Goal: Task Accomplishment & Management: Complete application form

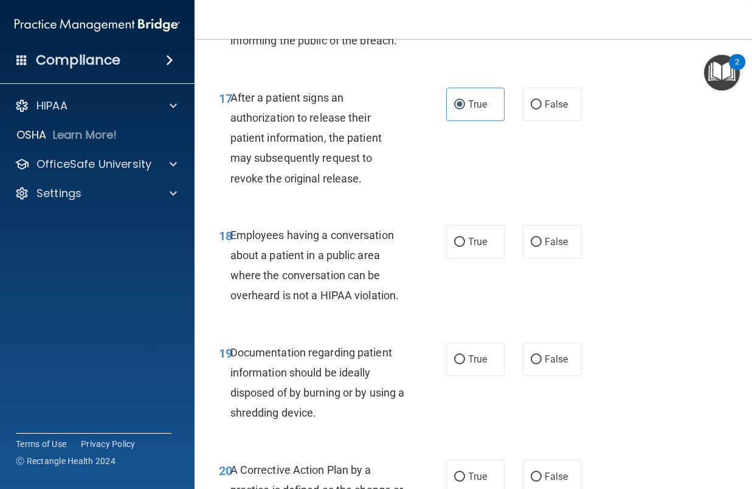
scroll to position [2066, 0]
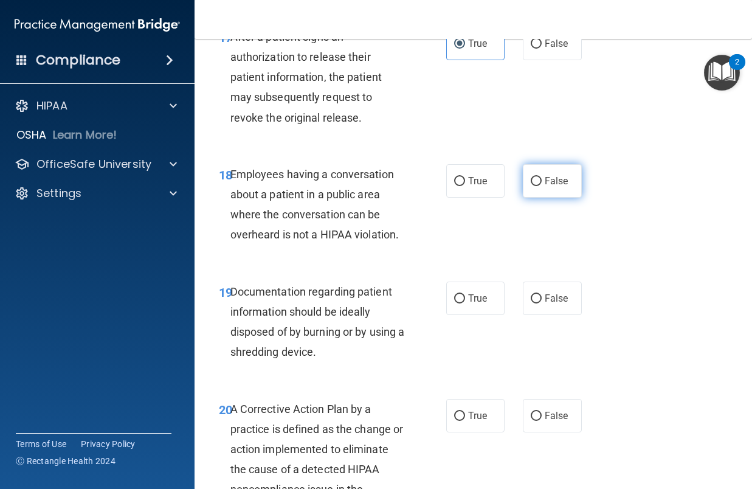
click at [531, 186] on input "False" at bounding box center [536, 181] width 11 height 9
radio input "true"
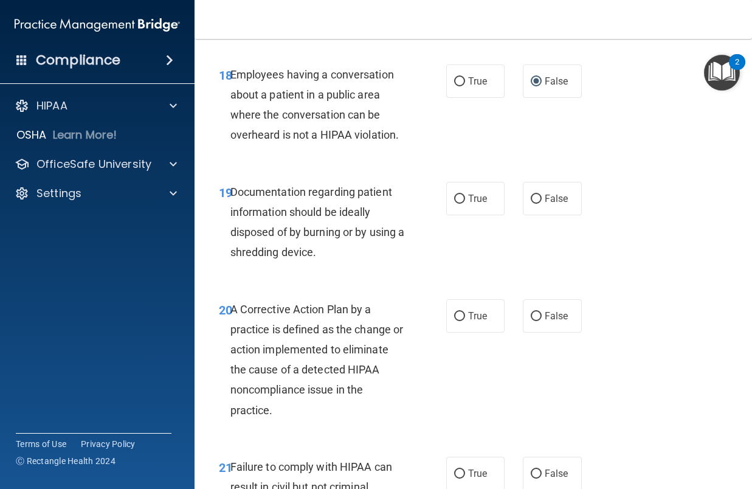
scroll to position [2188, 0]
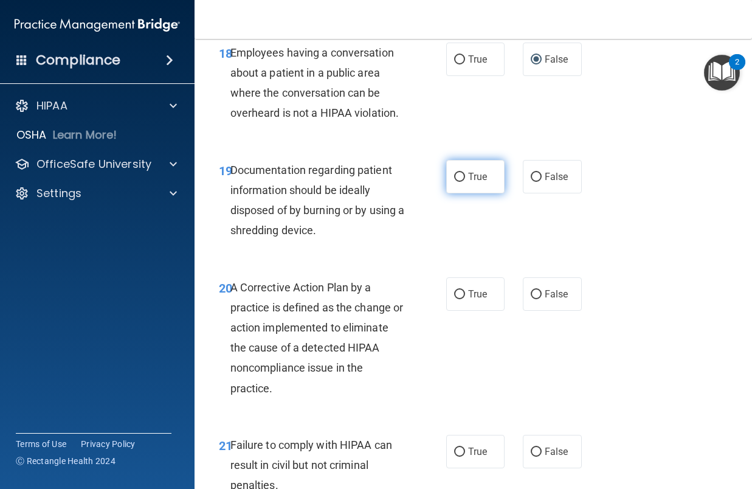
click at [454, 182] on input "True" at bounding box center [459, 177] width 11 height 9
radio input "true"
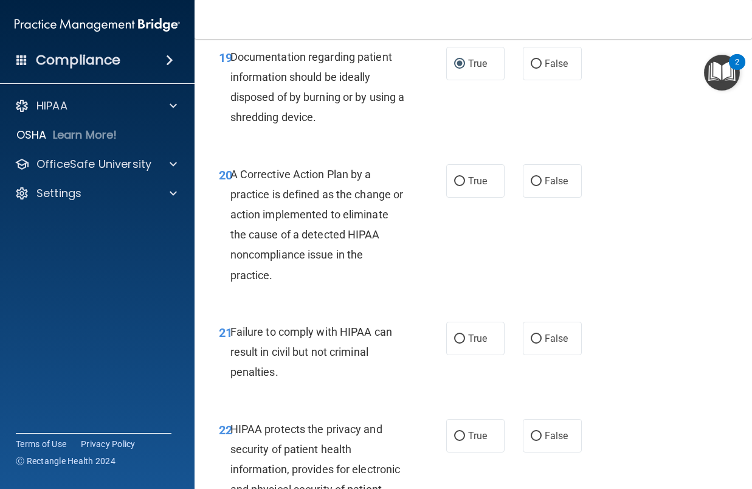
scroll to position [2310, 0]
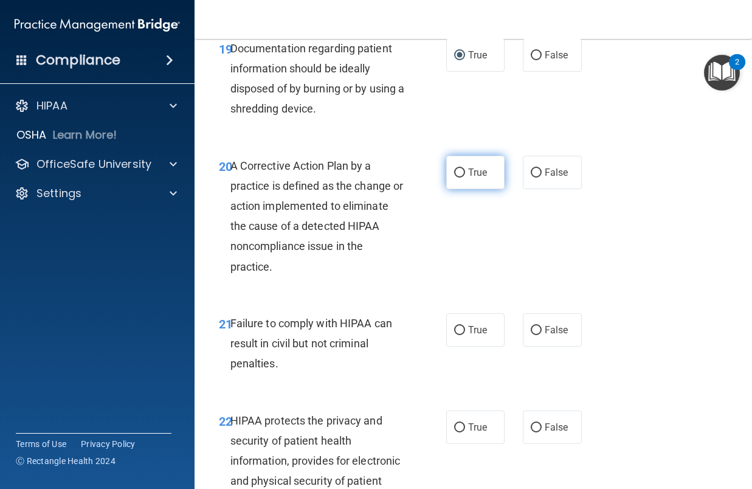
click at [454, 177] on input "True" at bounding box center [459, 172] width 11 height 9
radio input "true"
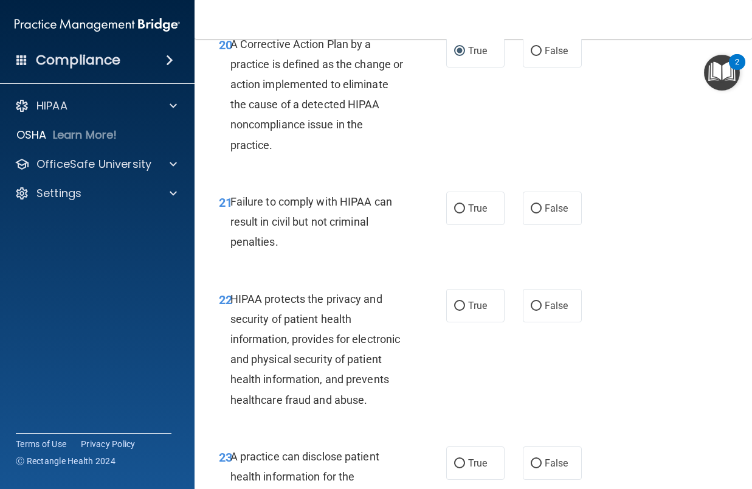
scroll to position [2492, 0]
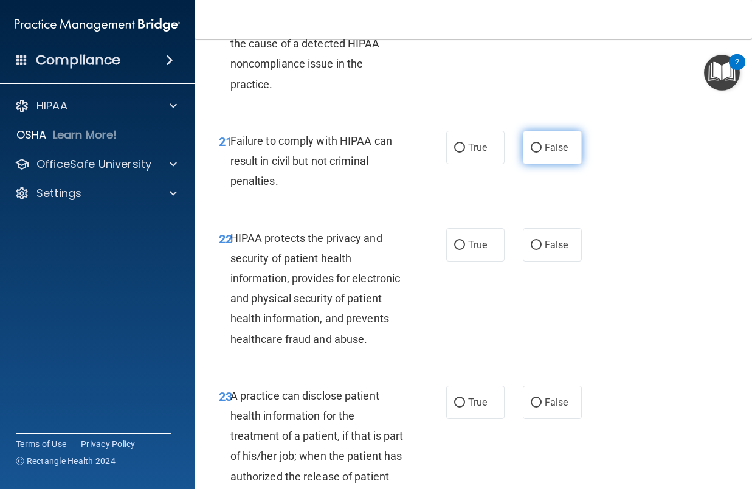
click at [545, 153] on span "False" at bounding box center [557, 148] width 24 height 12
click at [542, 153] on input "False" at bounding box center [536, 147] width 11 height 9
radio input "true"
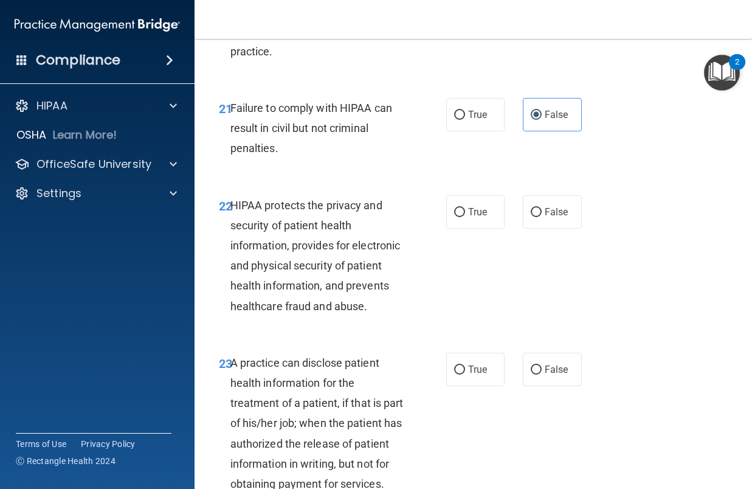
scroll to position [2553, 0]
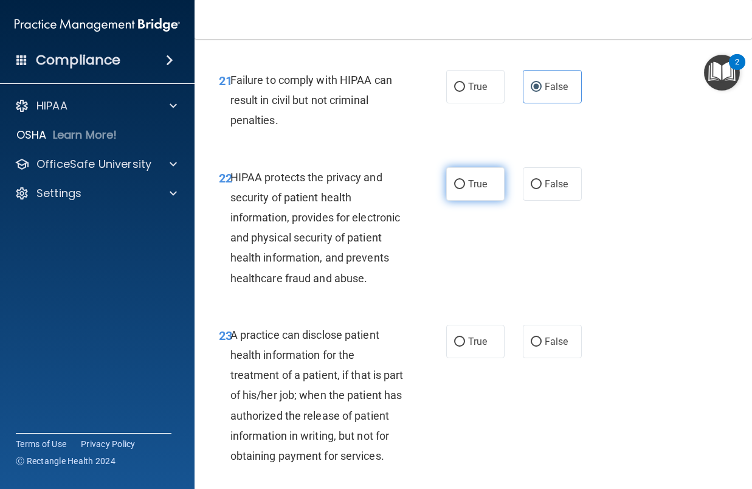
click at [471, 190] on span "True" at bounding box center [477, 184] width 19 height 12
click at [465, 189] on input "True" at bounding box center [459, 184] width 11 height 9
radio input "true"
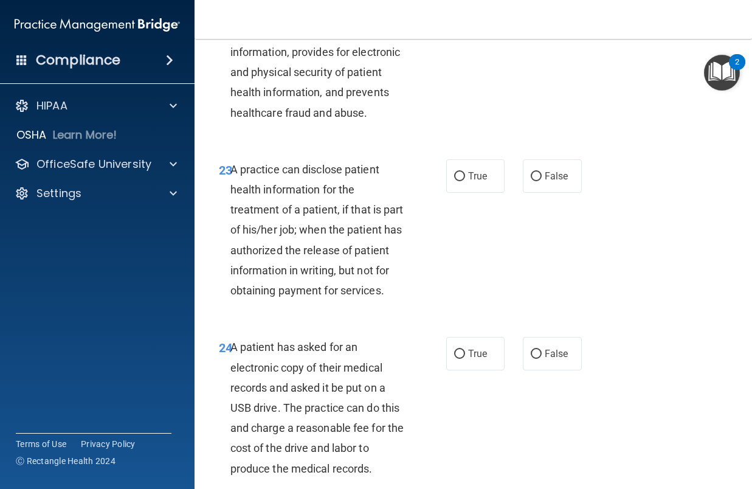
scroll to position [2735, 0]
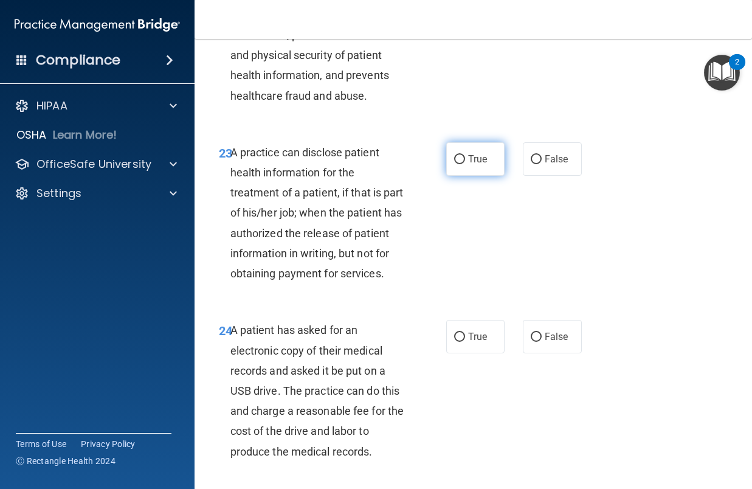
click at [468, 165] on span "True" at bounding box center [477, 159] width 19 height 12
click at [465, 164] on input "True" at bounding box center [459, 159] width 11 height 9
radio input "true"
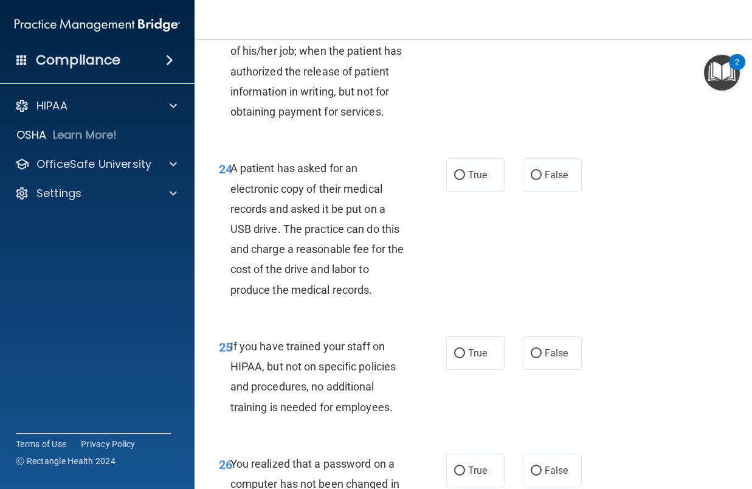
scroll to position [2917, 0]
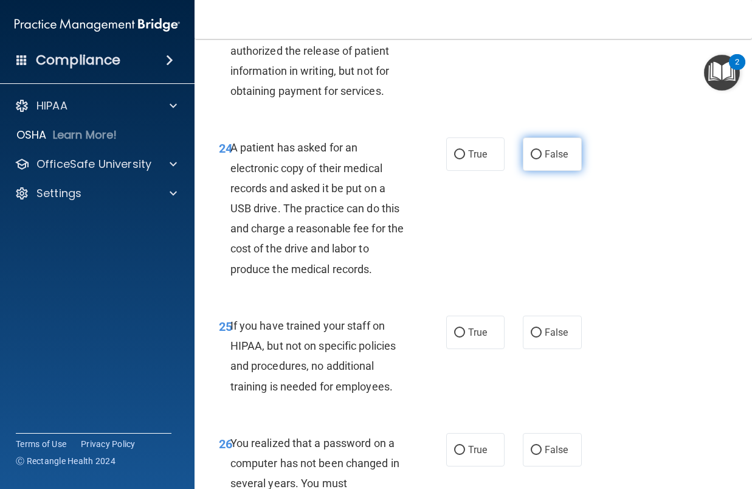
click at [525, 171] on label "False" at bounding box center [552, 153] width 59 height 33
click at [531, 159] on input "False" at bounding box center [536, 154] width 11 height 9
radio input "true"
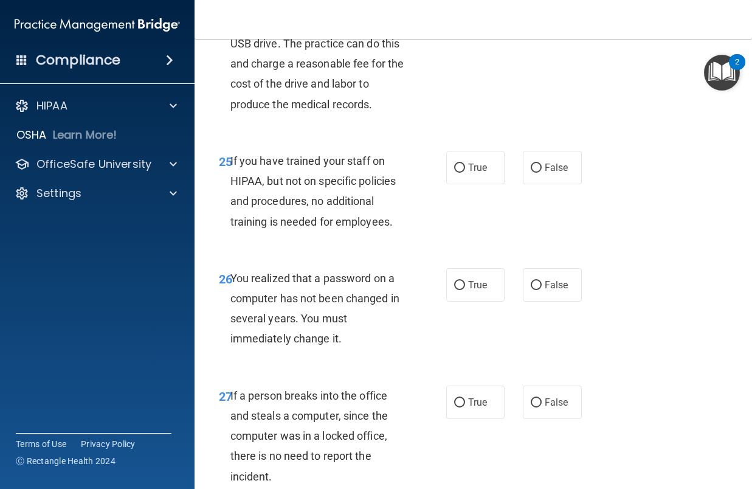
scroll to position [3100, 0]
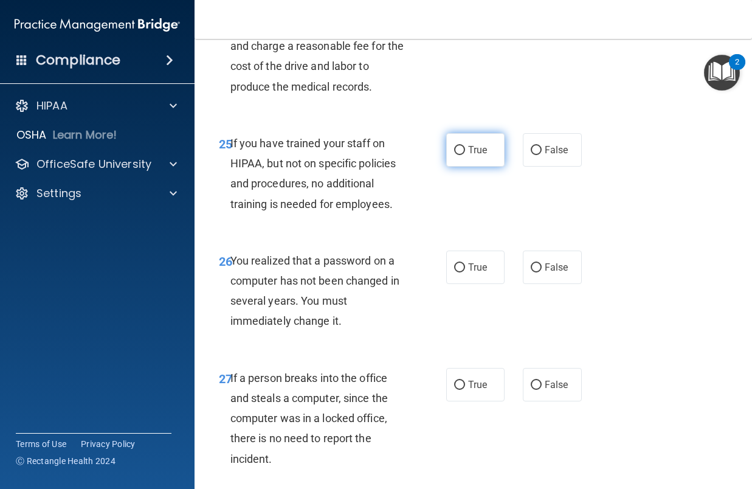
click at [453, 167] on label "True" at bounding box center [475, 149] width 59 height 33
click at [454, 155] on input "True" at bounding box center [459, 150] width 11 height 9
radio input "true"
